Goal: Task Accomplishment & Management: Use online tool/utility

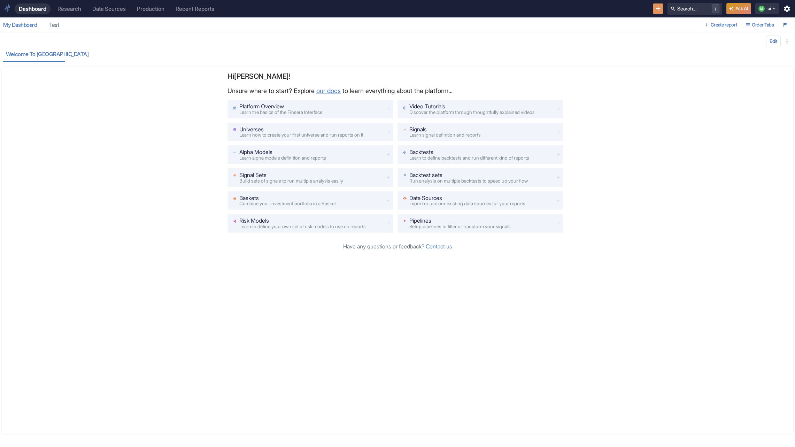
click at [59, 5] on link "Research" at bounding box center [69, 8] width 32 height 11
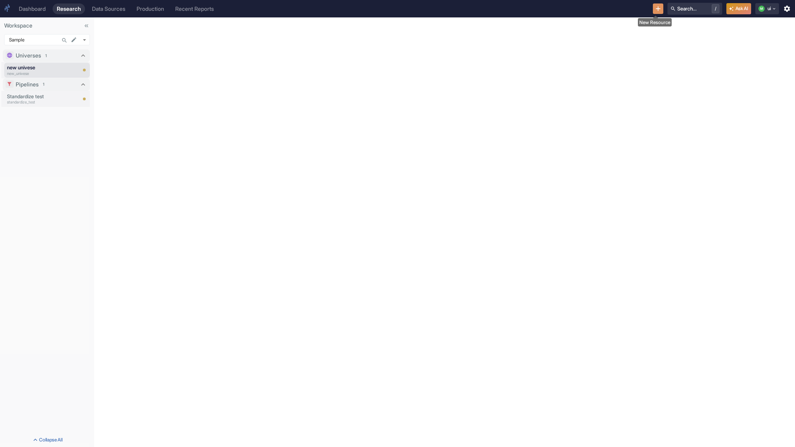
click at [658, 10] on icon "New Resource" at bounding box center [658, 9] width 8 height 8
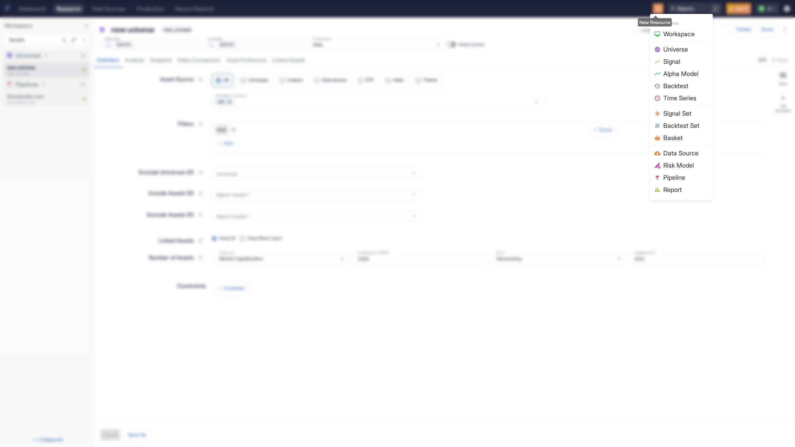
type textarea "x"
click at [686, 62] on span "Signal" at bounding box center [685, 61] width 45 height 9
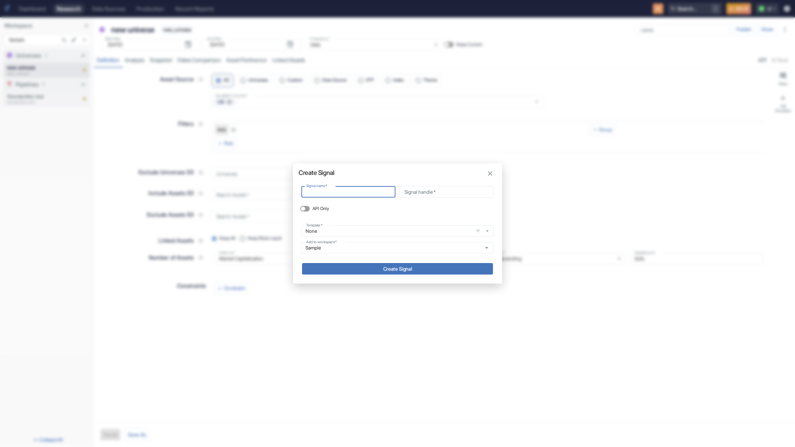
type input "s"
type input "sa"
type input "sa_"
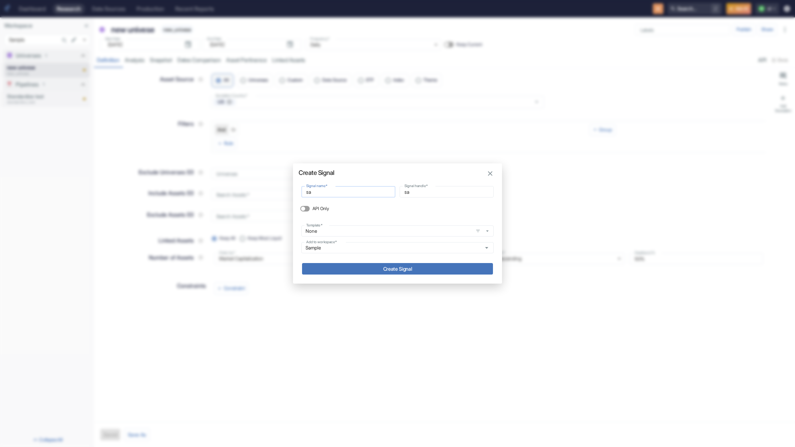
type input "sa_"
type input "sa_q"
type input "sa_qu"
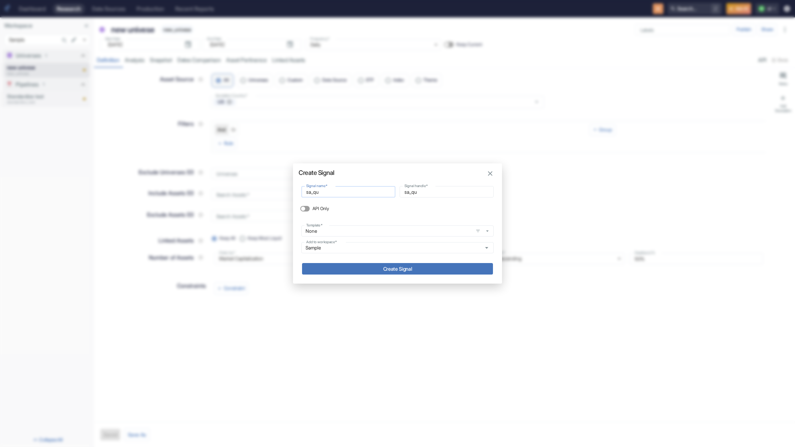
type input "sa_qua"
type input "sa_quan"
type input "sa_quant"
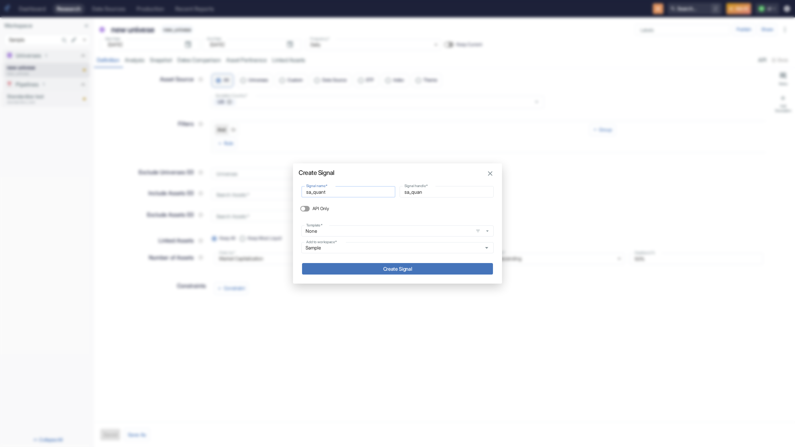
type input "sa_quant"
type textarea "x"
type input "sa_quant"
click at [343, 273] on button "Create Signal" at bounding box center [397, 268] width 191 height 11
type textarea "x"
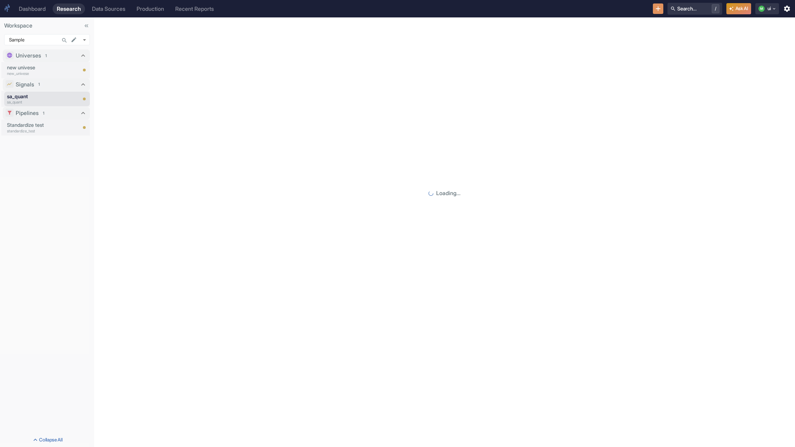
click at [657, 6] on icon "New Resource" at bounding box center [658, 9] width 8 height 8
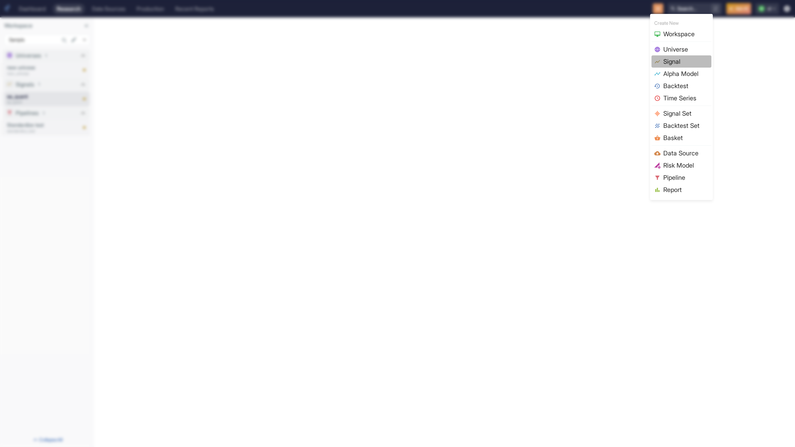
click at [686, 59] on span "Signal" at bounding box center [685, 61] width 45 height 9
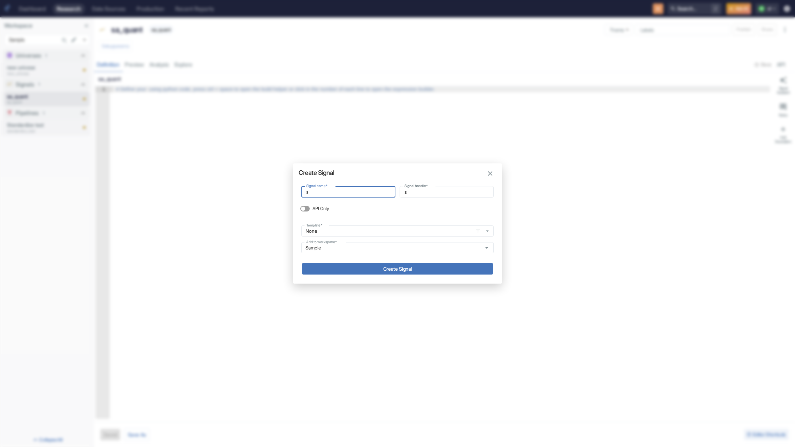
type input "sa"
type input "sa_"
type input "sa_q"
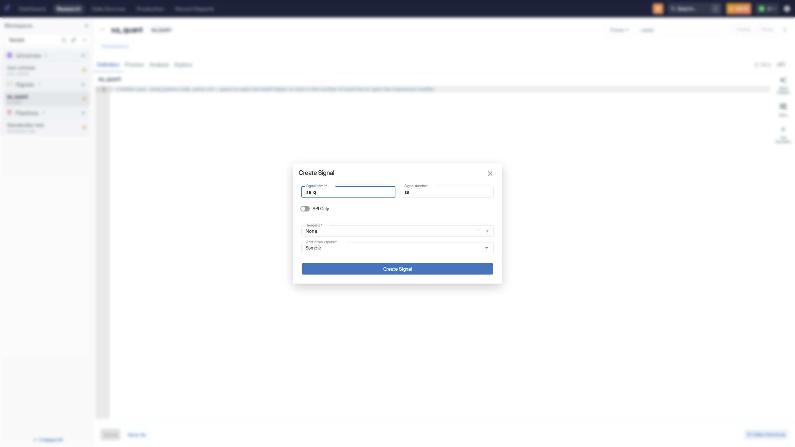
type input "sa_q"
type input "sa_qu"
type input "sa_qua"
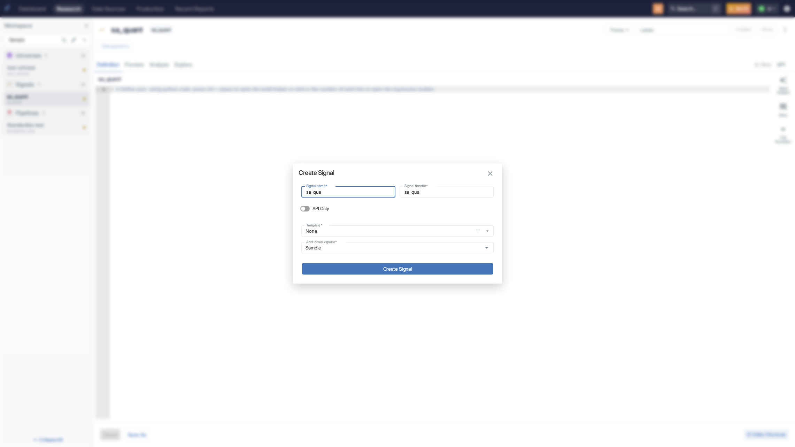
type input "sa_quan"
type input "sa_quant"
type input "sa_quant_"
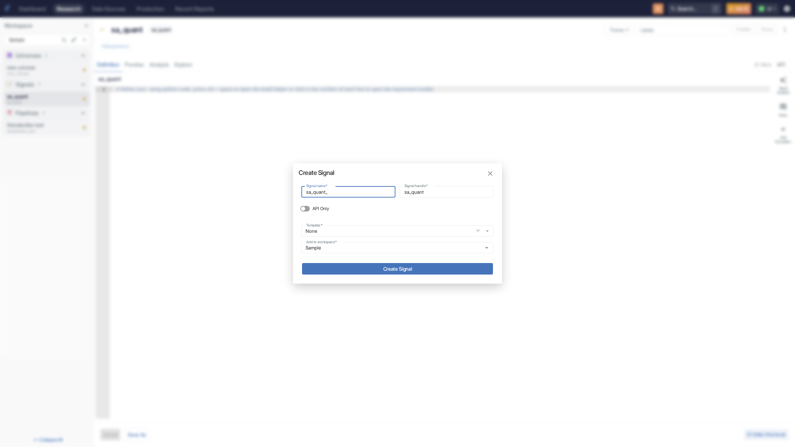
type input "sa_quant_"
type input "sa_quant_v"
type input "sa_quant_v2"
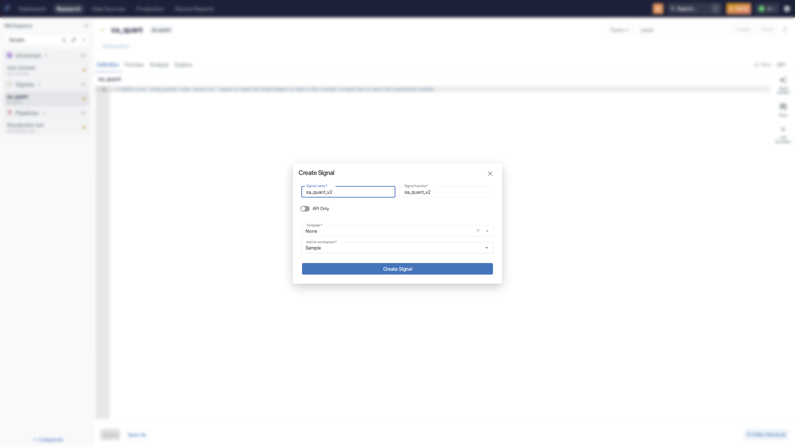
type input "sa_quant_v2"
click at [341, 249] on input "Sample" at bounding box center [391, 248] width 175 height 6
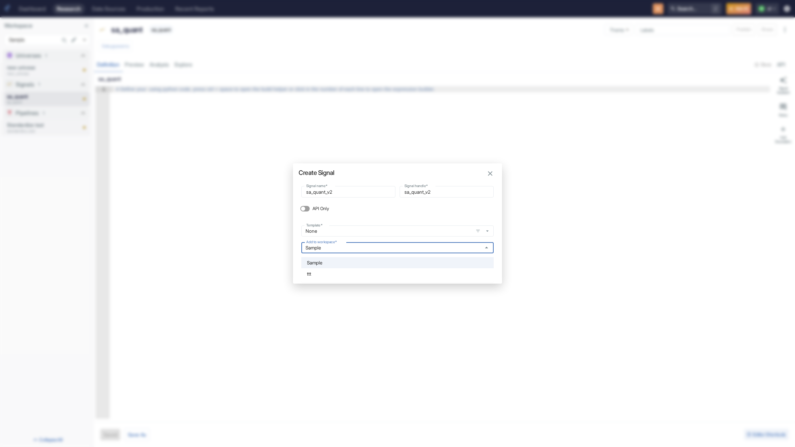
click at [322, 277] on li "ttt" at bounding box center [397, 273] width 192 height 11
type input "ttt"
click at [362, 268] on button "Create Signal" at bounding box center [397, 268] width 191 height 11
type textarea "x"
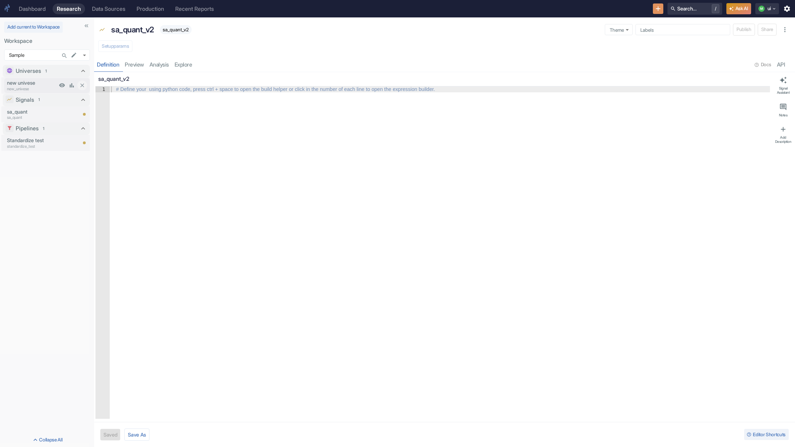
click at [28, 86] on p "new_univese" at bounding box center [32, 89] width 50 height 6
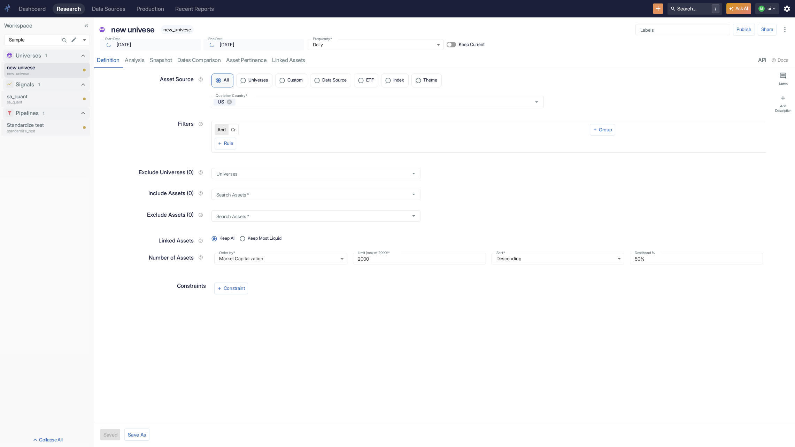
type textarea "x"
click at [682, 8] on button "Search... /" at bounding box center [695, 9] width 55 height 12
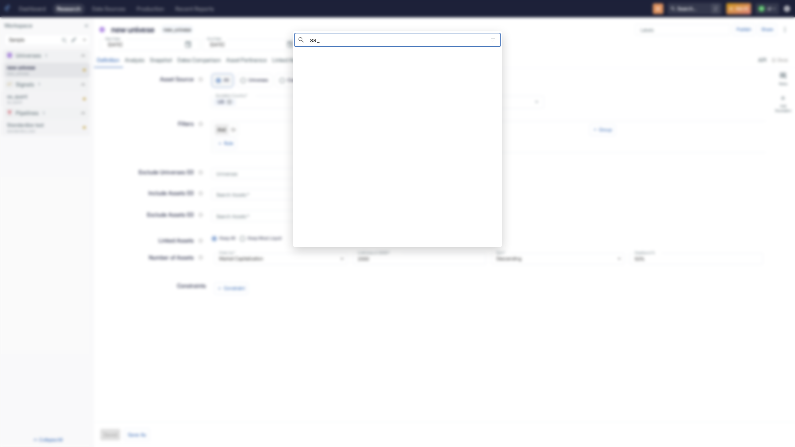
type input "sa_q"
type textarea "x"
type input "sa_quant_v2"
click at [490, 53] on button "Save search to workspace" at bounding box center [467, 55] width 64 height 11
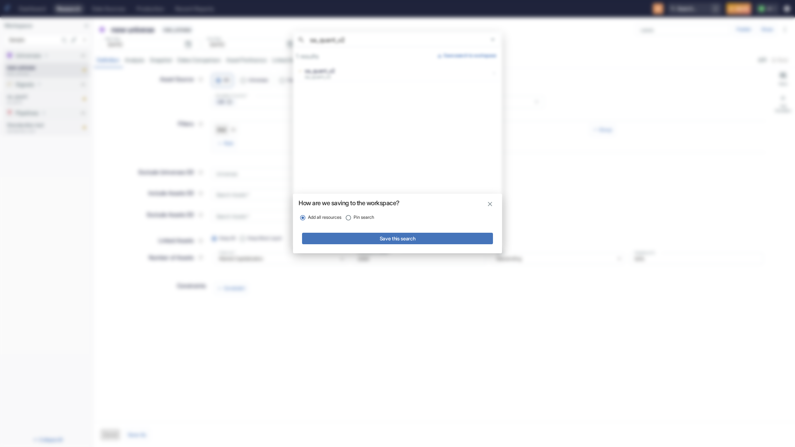
click at [368, 238] on button "Save this search" at bounding box center [397, 238] width 191 height 11
type textarea "x"
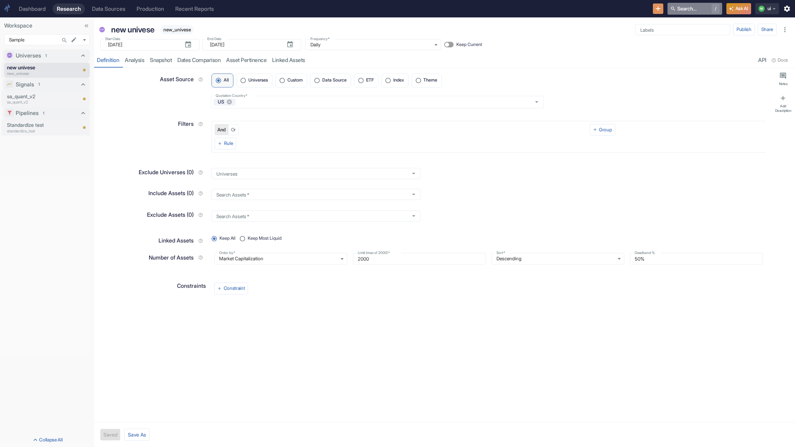
click at [695, 8] on button "Search... /" at bounding box center [695, 9] width 55 height 12
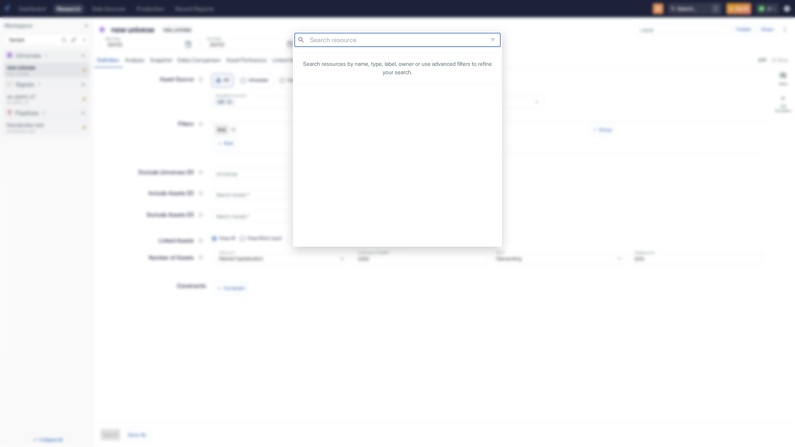
type textarea "x"
type input "sa_quant"
type textarea "x"
type input "sa_quant"
click at [442, 54] on button "Save search to workspace" at bounding box center [467, 55] width 64 height 11
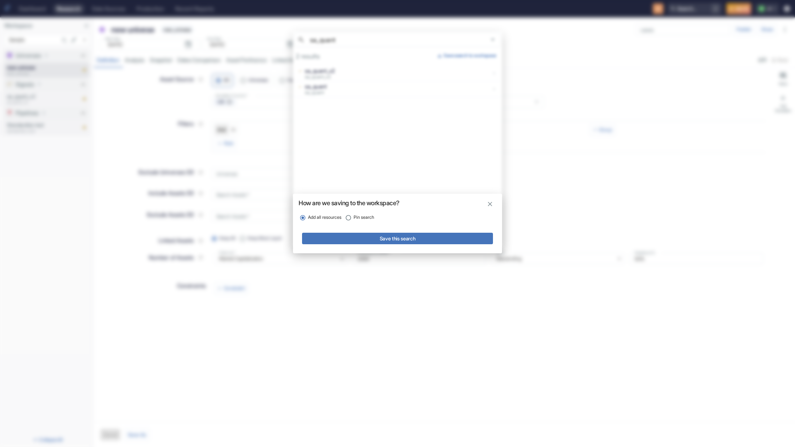
click at [399, 238] on button "Save this search" at bounding box center [397, 238] width 191 height 11
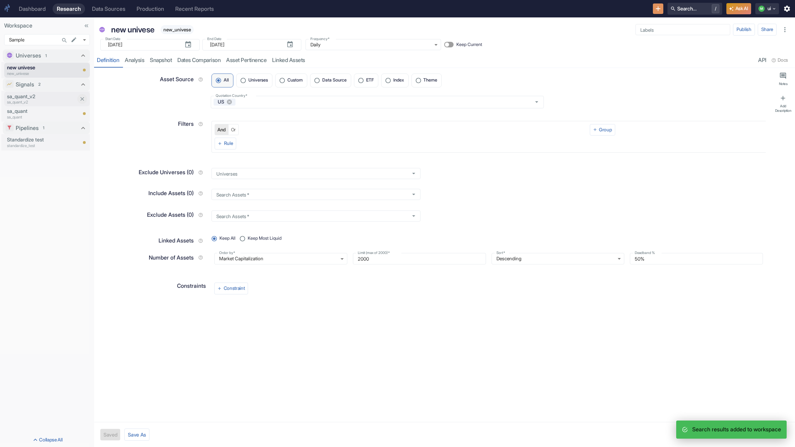
click at [83, 100] on icon "Close item" at bounding box center [82, 99] width 4 height 4
type textarea "x"
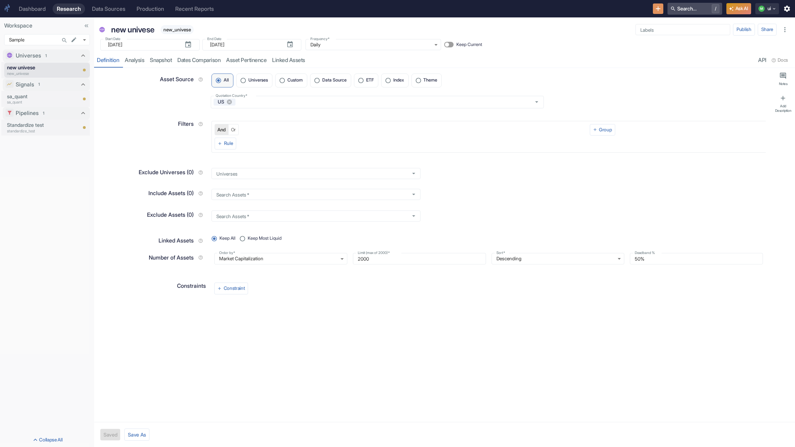
click at [682, 10] on button "Search... /" at bounding box center [695, 9] width 55 height 12
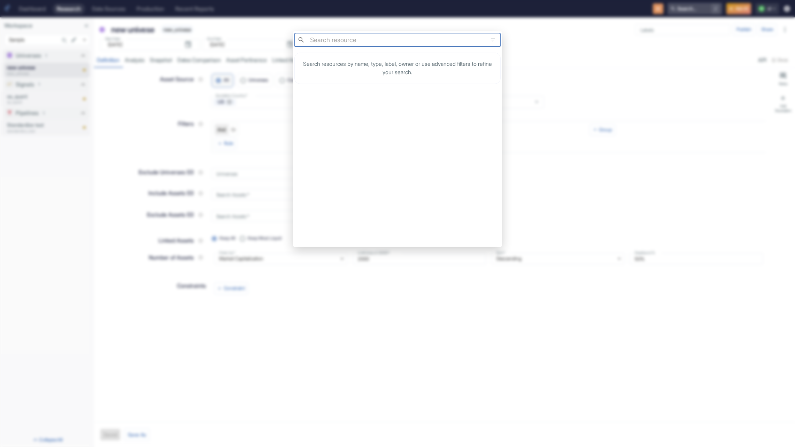
type textarea "x"
type input "sa_quant_"
type textarea "x"
type input "sa_quant_v2"
click at [468, 54] on button "Save search to workspace" at bounding box center [467, 55] width 64 height 11
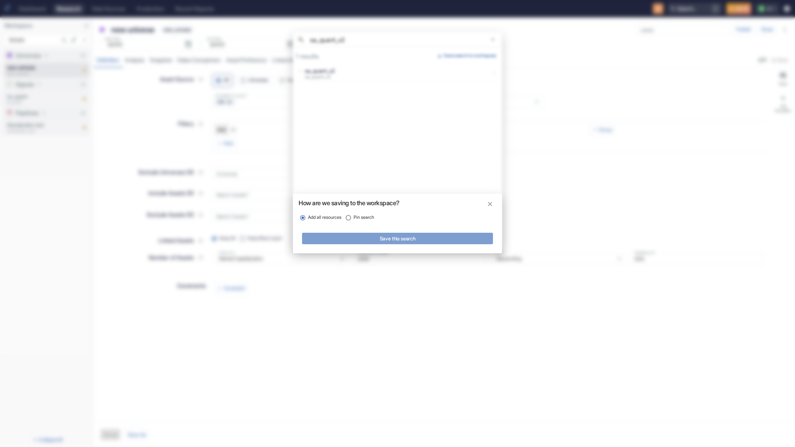
click at [374, 242] on button "Save this search" at bounding box center [397, 238] width 191 height 11
type textarea "x"
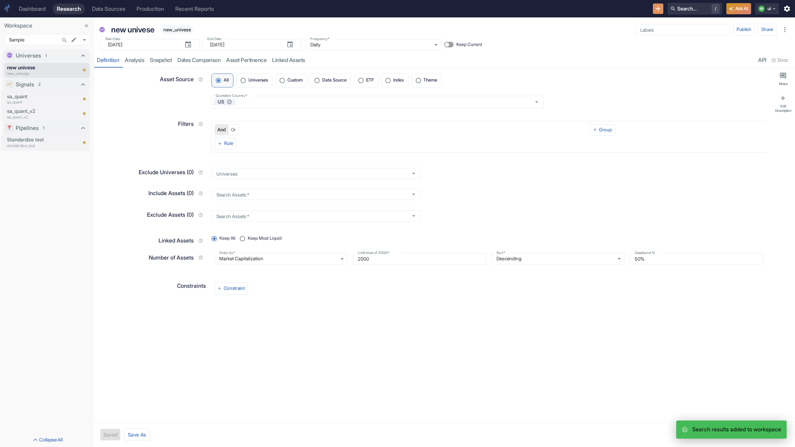
click at [155, 122] on div "Filters" at bounding box center [153, 124] width 106 height 10
